Goal: Information Seeking & Learning: Learn about a topic

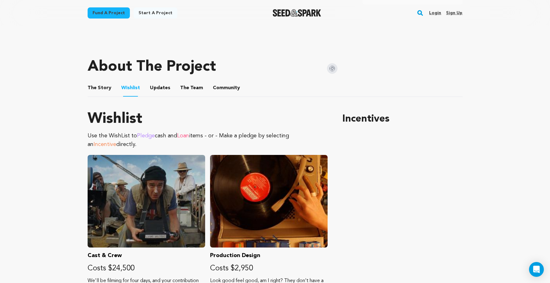
scroll to position [254, 0]
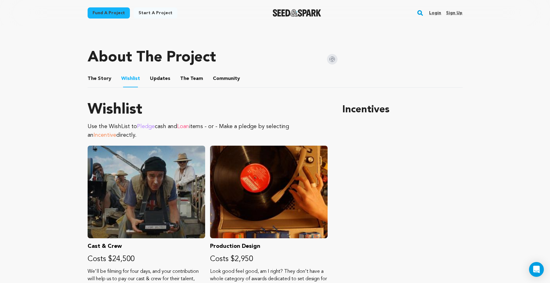
click at [96, 78] on button "The Story" at bounding box center [99, 79] width 15 height 15
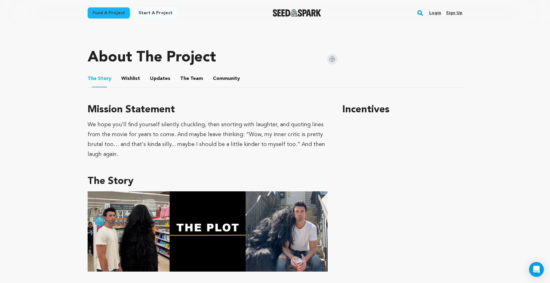
click at [96, 78] on button "The Story" at bounding box center [99, 79] width 15 height 15
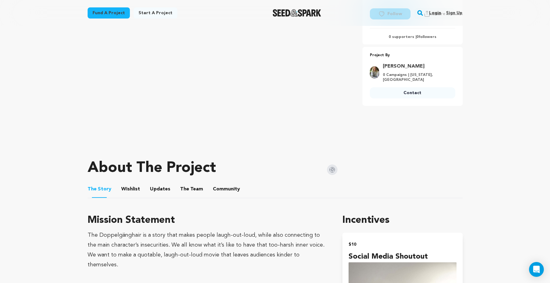
scroll to position [143, 0]
click at [125, 188] on button "Wishlist" at bounding box center [130, 191] width 15 height 15
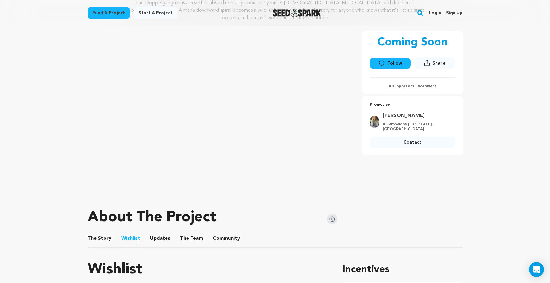
scroll to position [106, 0]
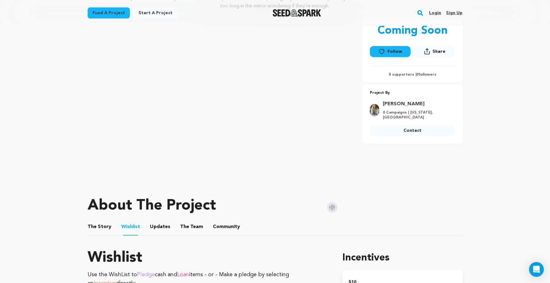
click at [160, 224] on button "Updates" at bounding box center [160, 228] width 15 height 15
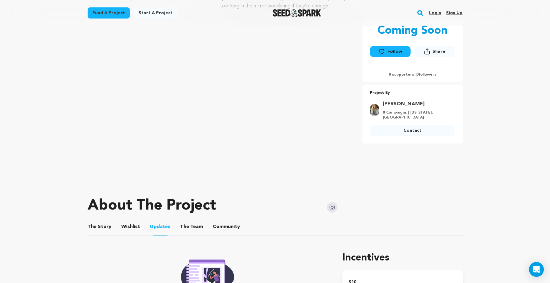
click at [184, 225] on button "The Team" at bounding box center [191, 228] width 15 height 15
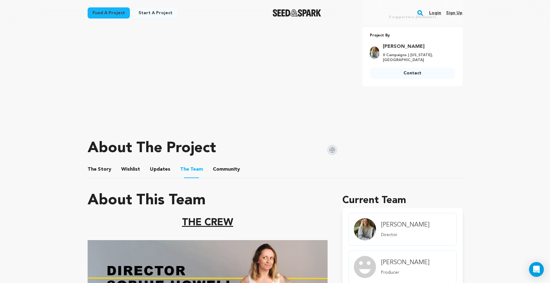
scroll to position [168, 0]
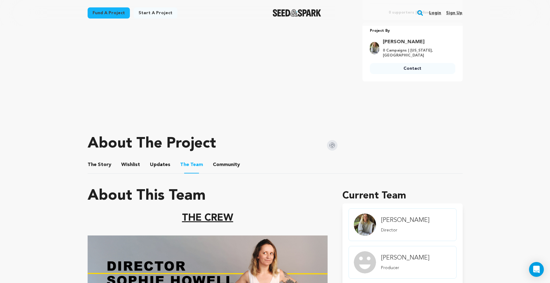
click at [98, 165] on button "The Story" at bounding box center [99, 166] width 15 height 15
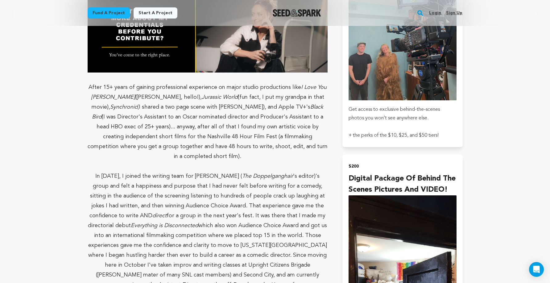
scroll to position [1135, 0]
